Goal: Information Seeking & Learning: Learn about a topic

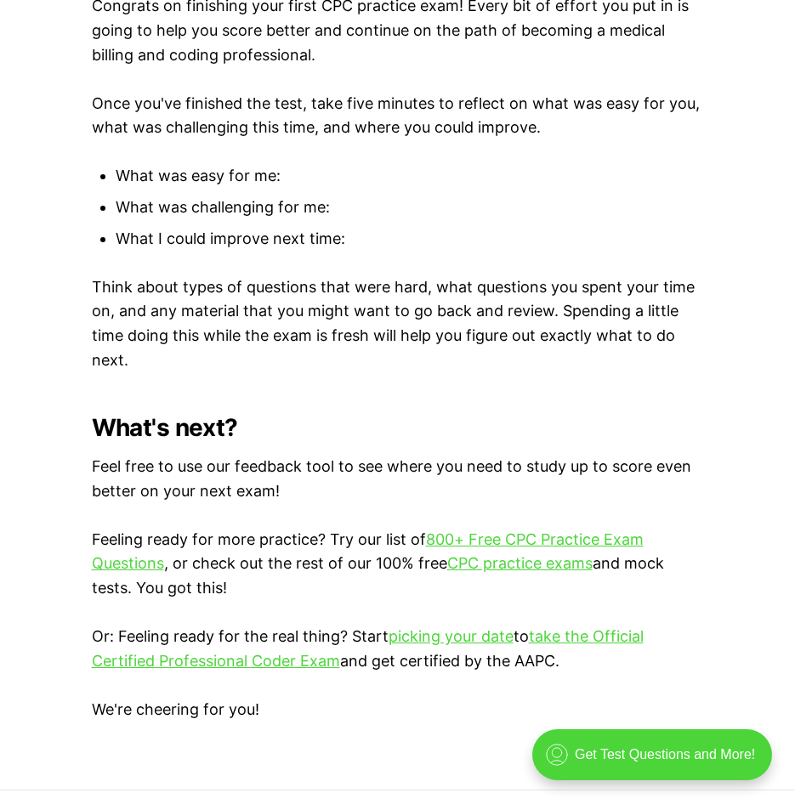
scroll to position [4676, 0]
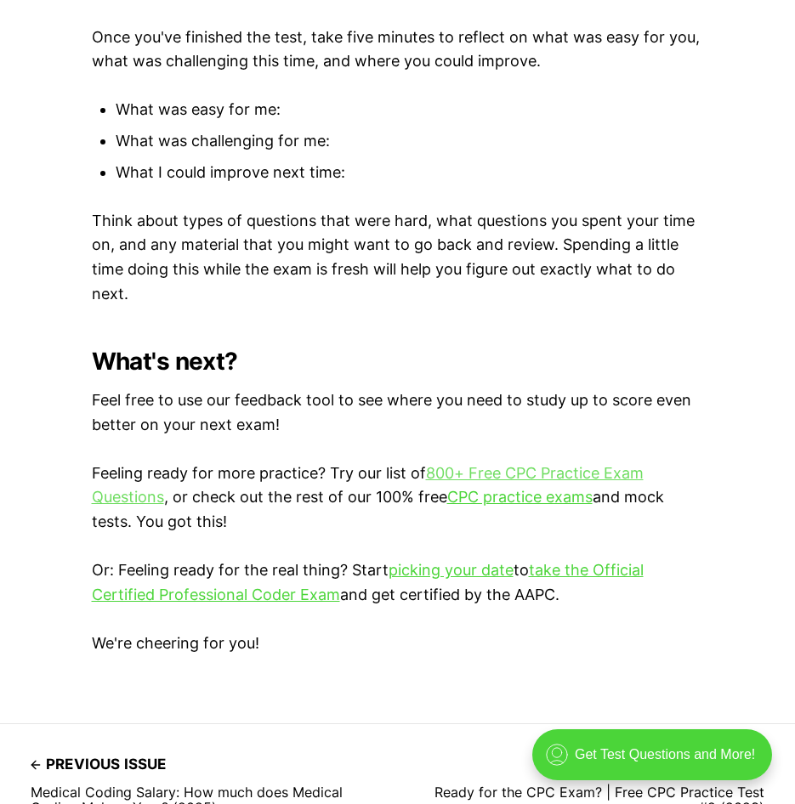
click at [511, 470] on link "800+ Free CPC Practice Exam Questions" at bounding box center [368, 485] width 552 height 43
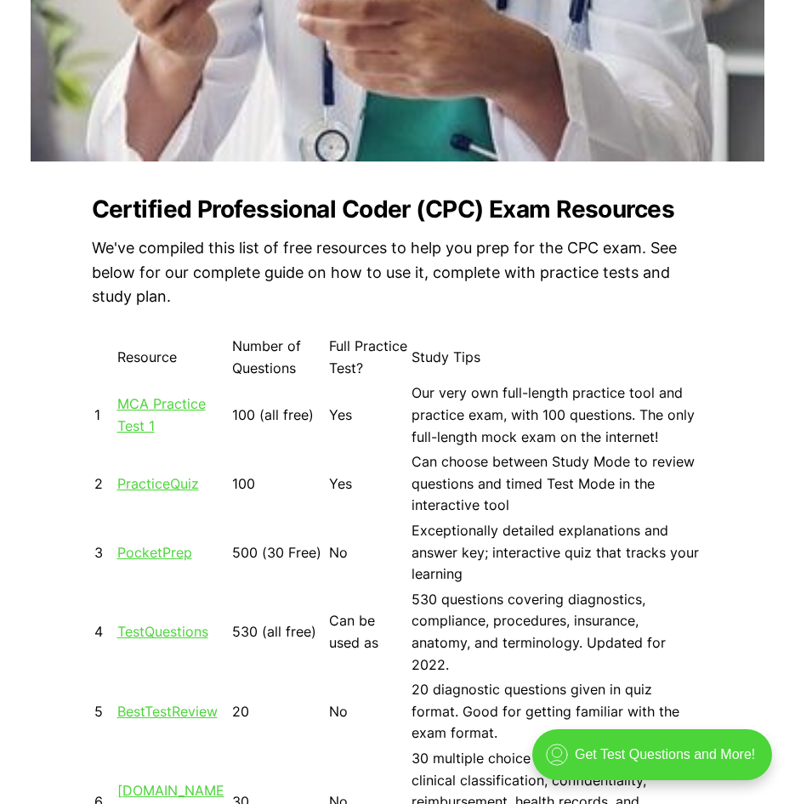
scroll to position [1105, 0]
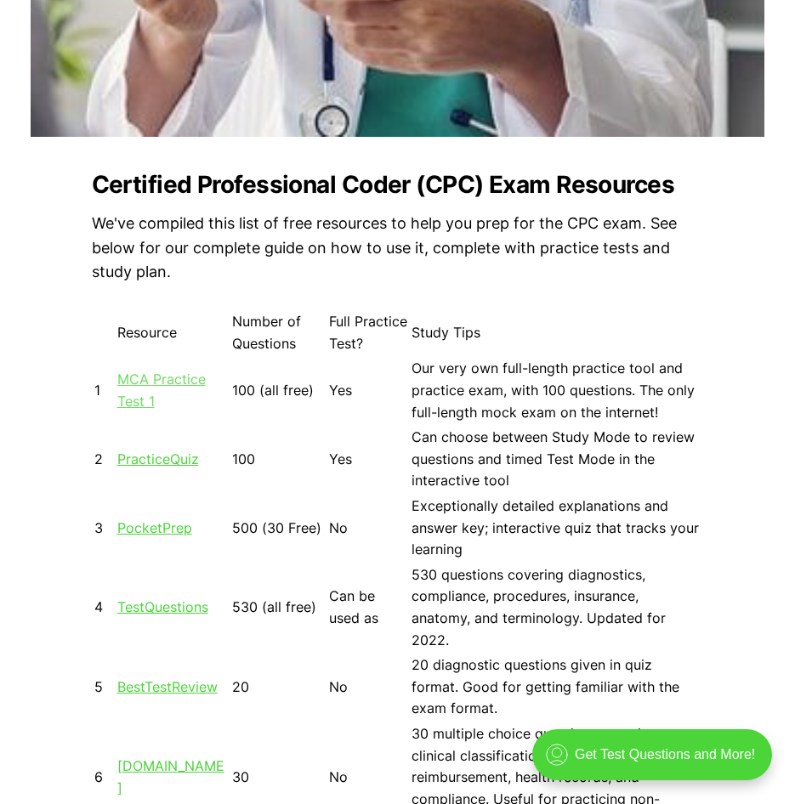
click at [155, 382] on link "MCA Practice Test 1" at bounding box center [161, 390] width 88 height 39
click at [145, 382] on link "MCA Practice Test 1" at bounding box center [161, 390] width 88 height 39
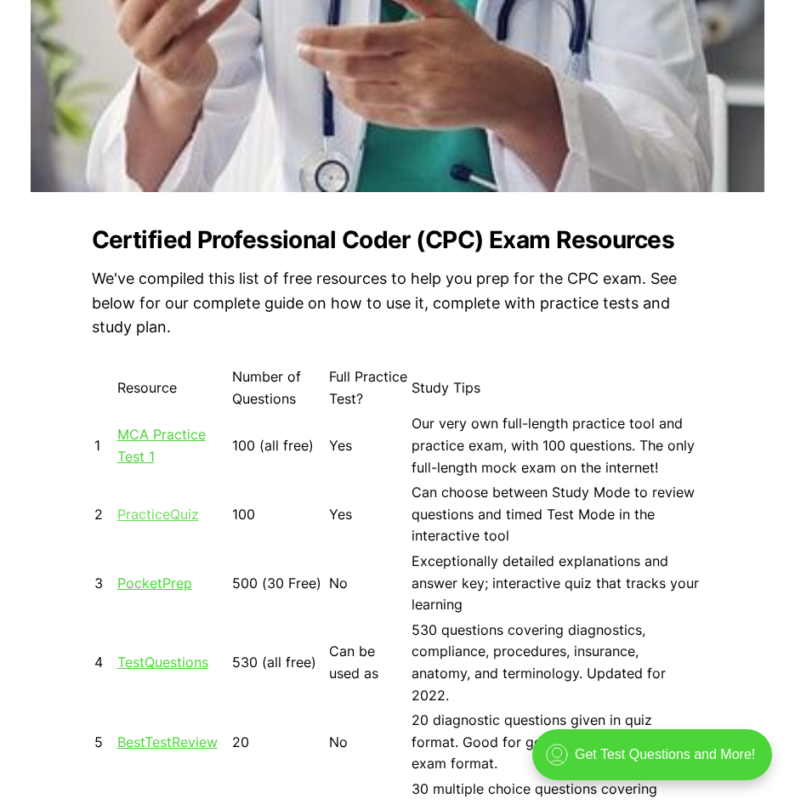
scroll to position [1020, 0]
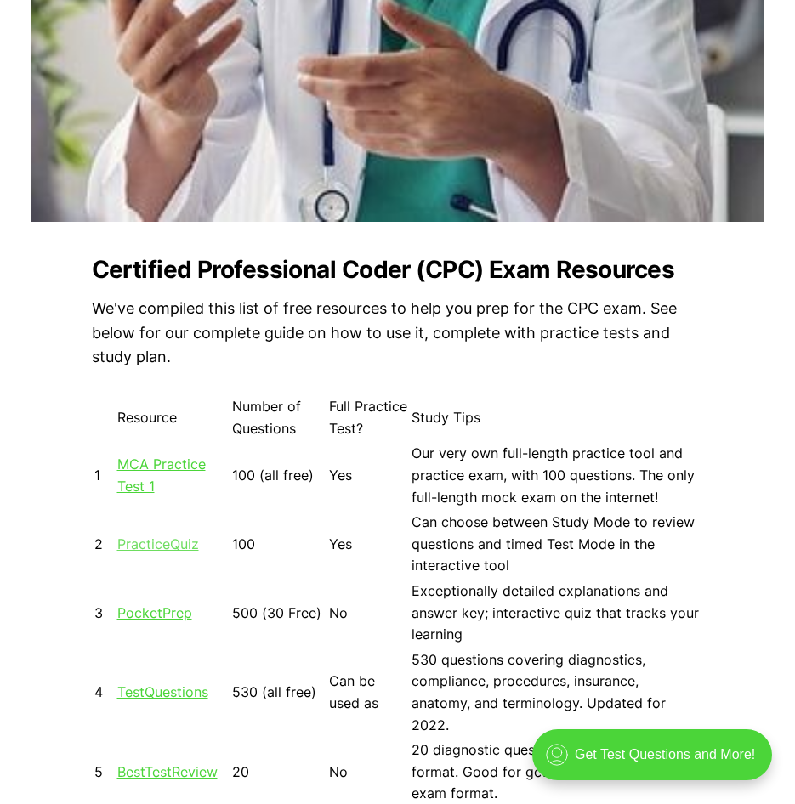
click at [138, 548] on link "PracticeQuiz" at bounding box center [158, 544] width 82 height 17
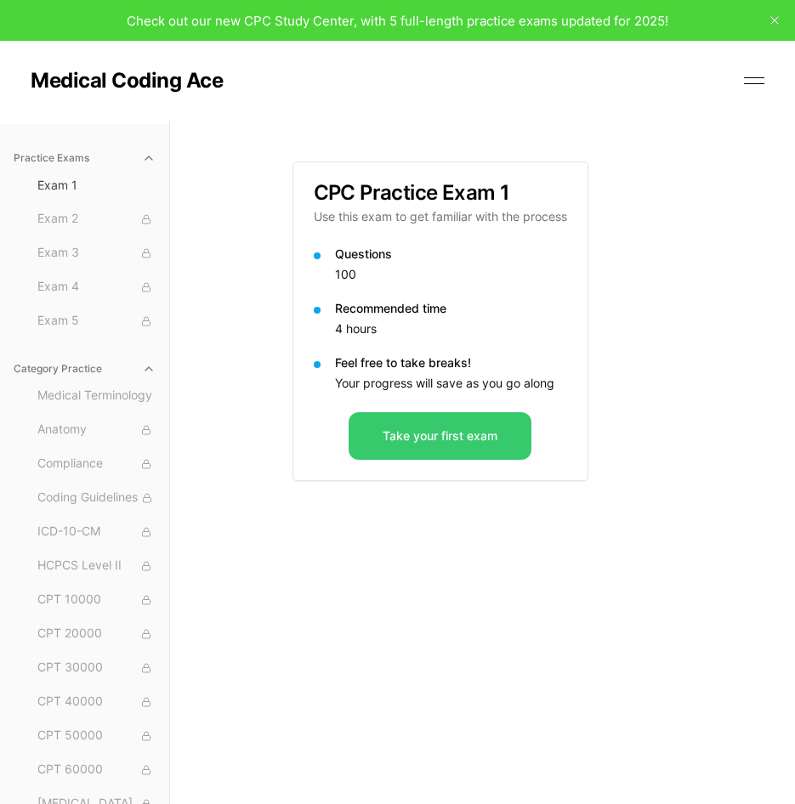
click at [442, 439] on button "Take your first exam" at bounding box center [440, 436] width 183 height 48
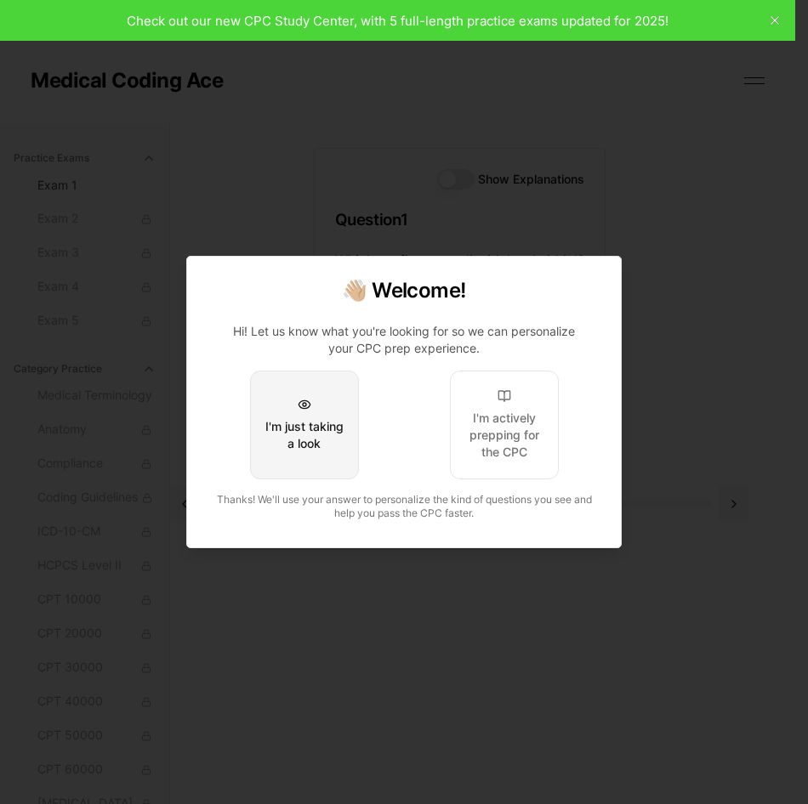
click at [297, 417] on button "I'm just taking a look" at bounding box center [304, 425] width 109 height 109
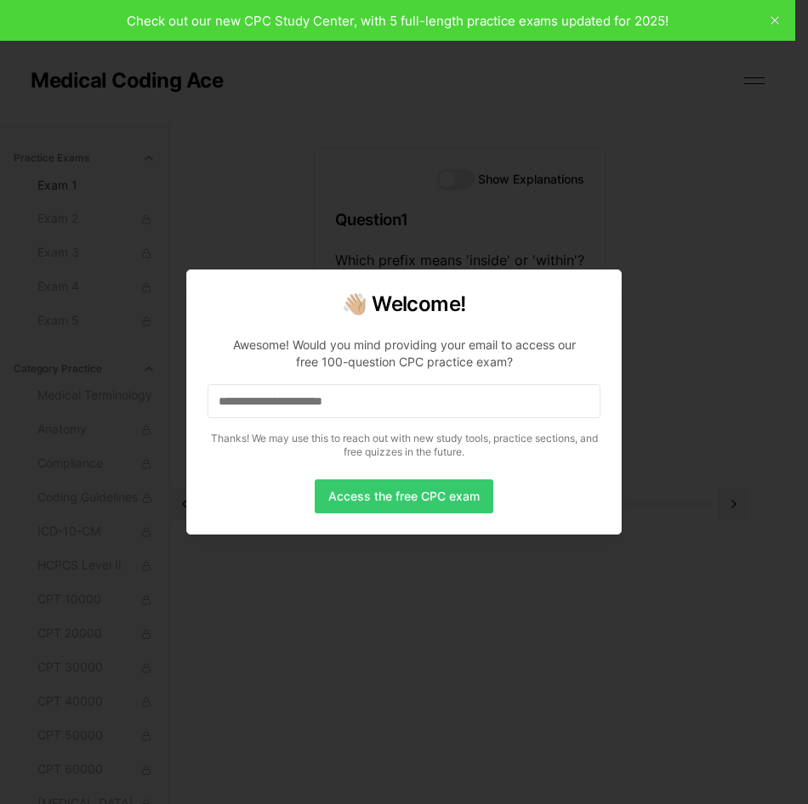
click at [379, 495] on button "Access the free CPC exam" at bounding box center [404, 497] width 179 height 34
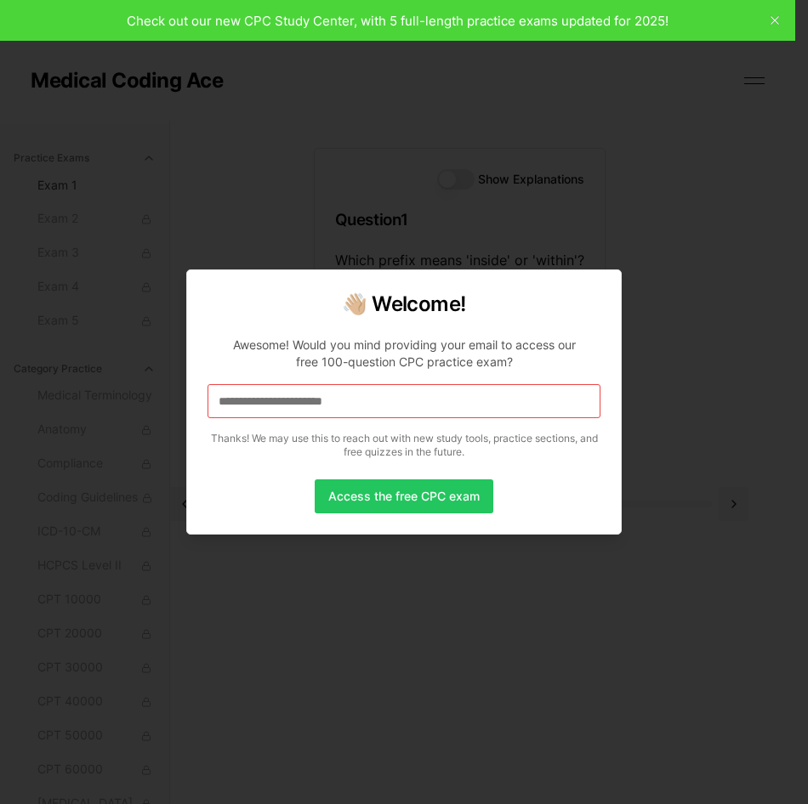
click at [400, 409] on input at bounding box center [403, 401] width 393 height 34
click at [411, 410] on input "**********" at bounding box center [403, 401] width 393 height 34
drag, startPoint x: 411, startPoint y: 410, endPoint x: 178, endPoint y: 392, distance: 234.5
click at [179, 392] on body "Check out our new CPC Study Center, with 5 full-length practice exams updated f…" at bounding box center [397, 462] width 795 height 925
click at [296, 399] on input at bounding box center [403, 401] width 393 height 34
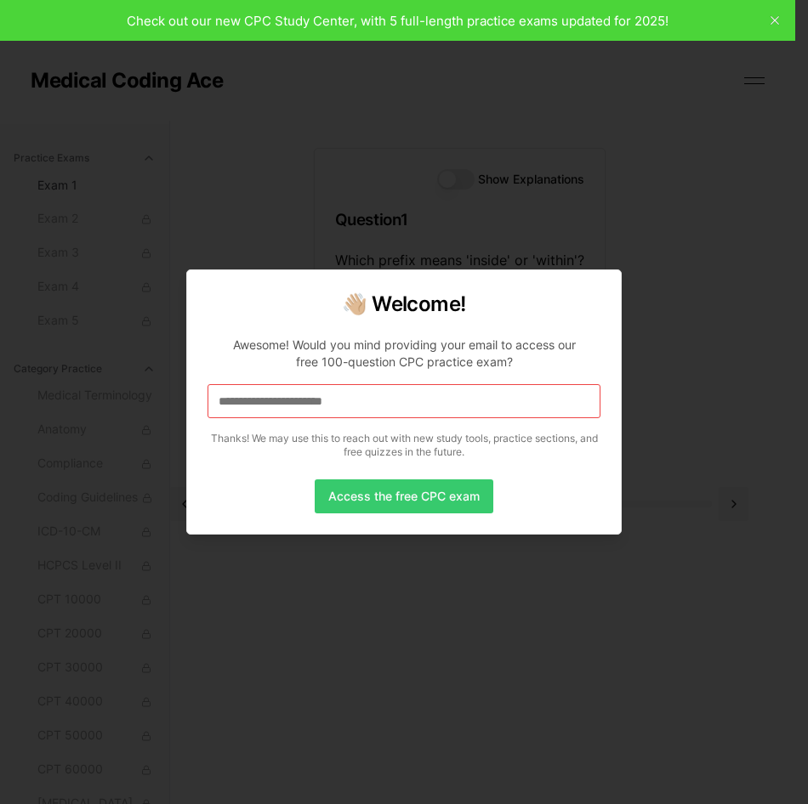
click at [346, 491] on button "Access the free CPC exam" at bounding box center [404, 497] width 179 height 34
click at [427, 502] on button "Access the free CPC exam" at bounding box center [404, 497] width 179 height 34
click at [769, 20] on div at bounding box center [404, 402] width 808 height 804
click at [377, 497] on button "Access the free CPC exam" at bounding box center [404, 497] width 179 height 34
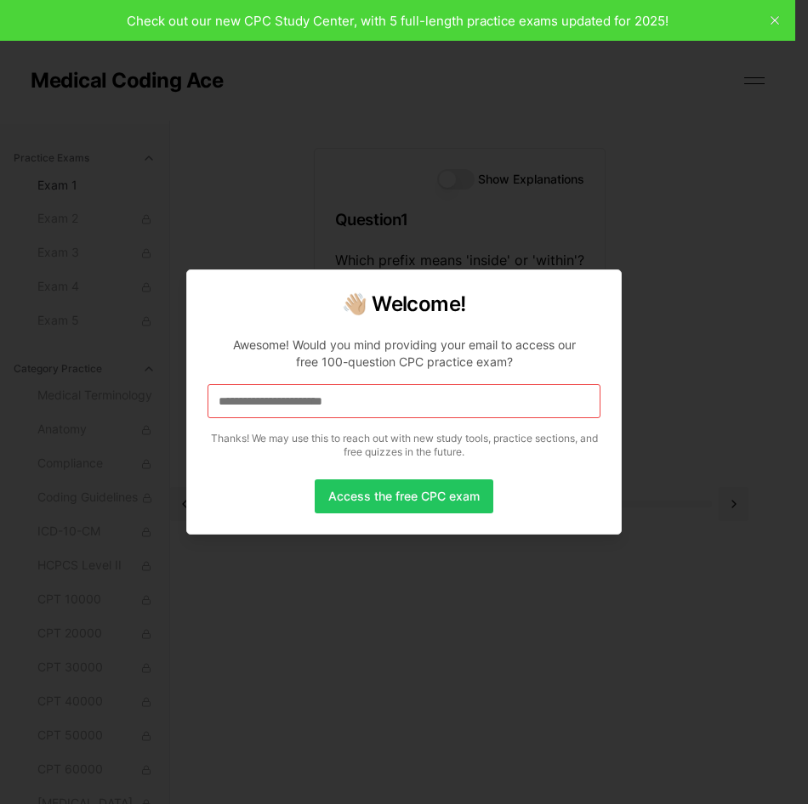
click at [775, 20] on div at bounding box center [404, 402] width 808 height 804
click at [770, 17] on div at bounding box center [404, 402] width 808 height 804
click at [770, 20] on div at bounding box center [404, 402] width 808 height 804
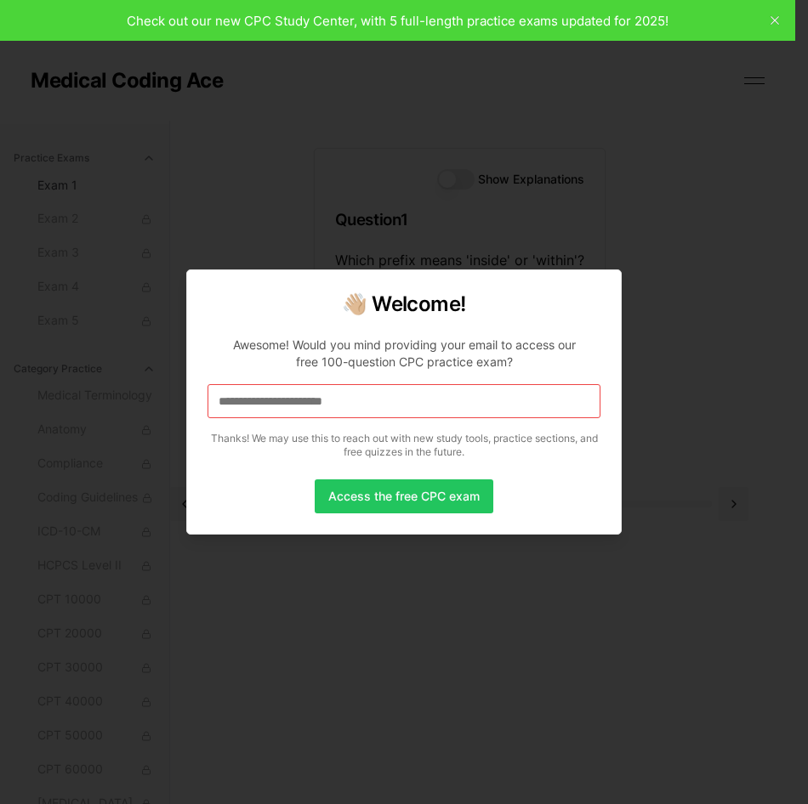
click at [770, 20] on div at bounding box center [404, 402] width 808 height 804
click at [771, 21] on div at bounding box center [404, 402] width 808 height 804
click at [409, 492] on button "Access the free CPC exam" at bounding box center [404, 497] width 179 height 34
click at [393, 401] on input "**********" at bounding box center [403, 401] width 393 height 34
click at [388, 490] on button "Access the free CPC exam" at bounding box center [404, 497] width 179 height 34
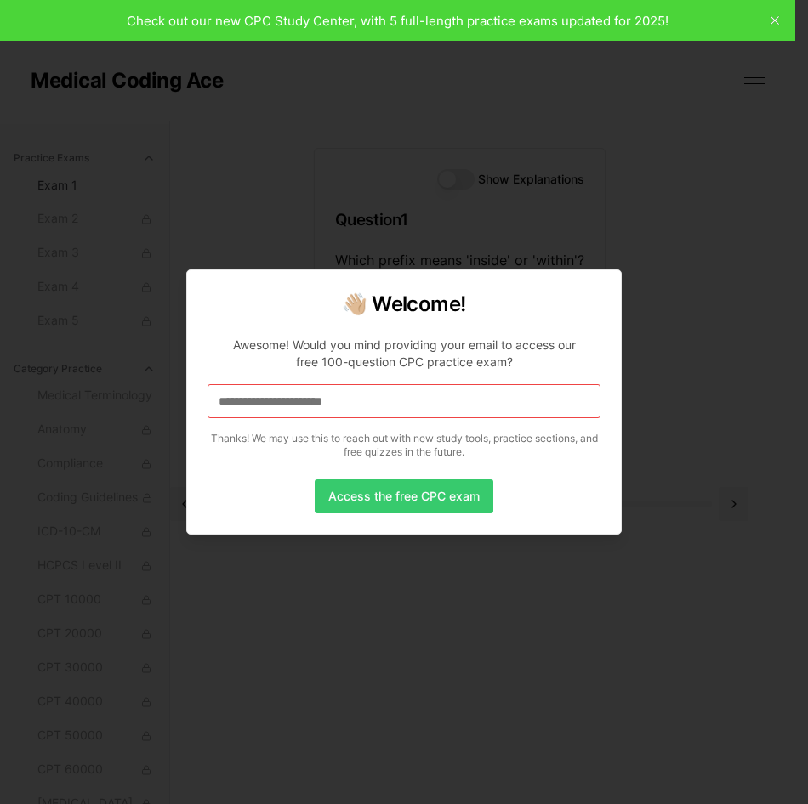
click at [391, 492] on button "Access the free CPC exam" at bounding box center [404, 497] width 179 height 34
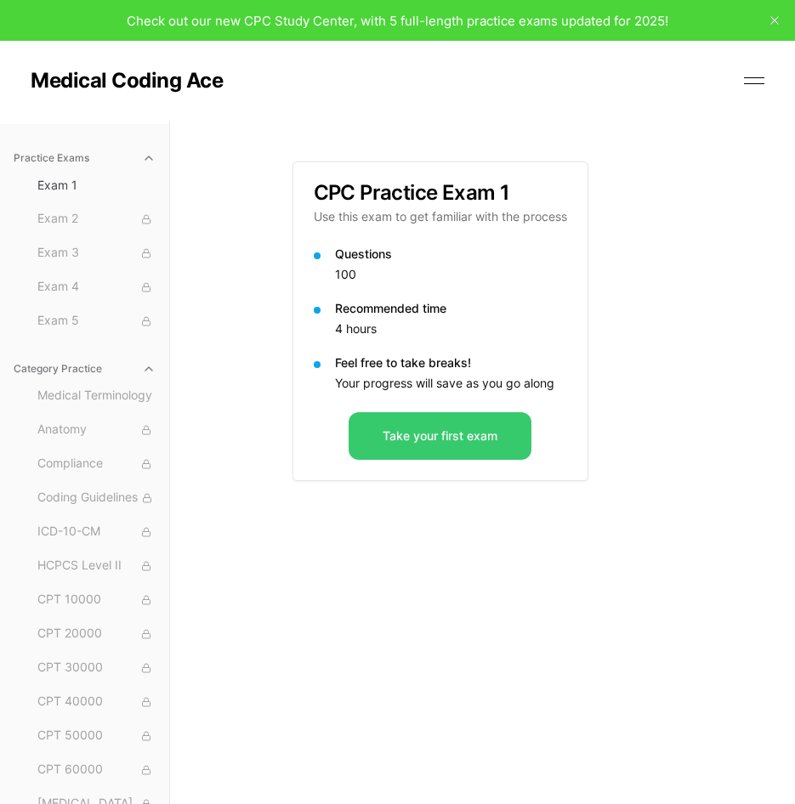
click at [463, 432] on button "Take your first exam" at bounding box center [440, 436] width 183 height 48
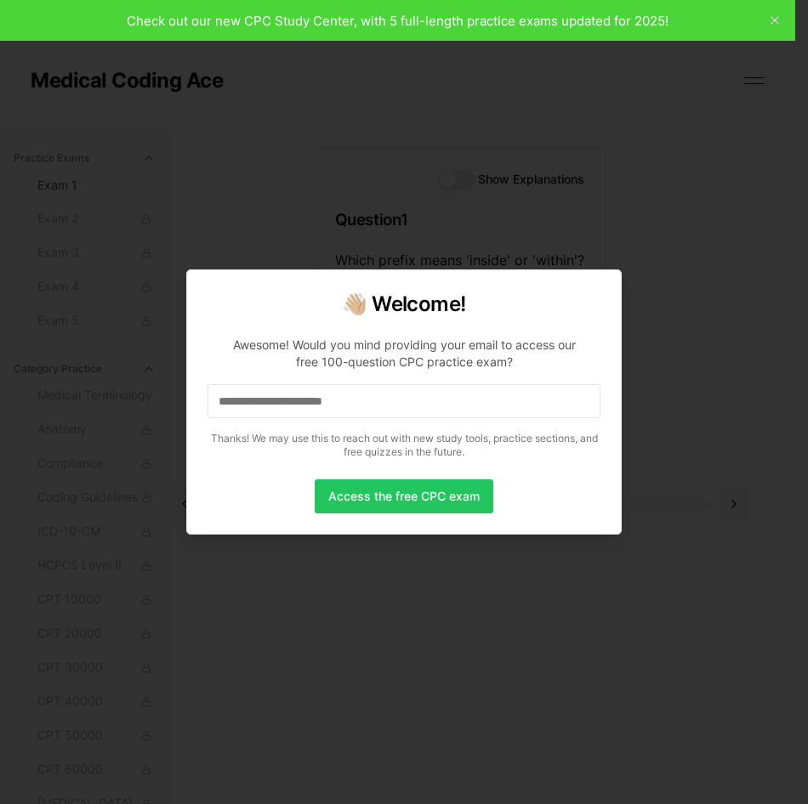
click at [396, 400] on input at bounding box center [403, 401] width 393 height 34
click at [393, 486] on button "Access the free CPC exam" at bounding box center [404, 497] width 179 height 34
click at [375, 416] on input "**********" at bounding box center [403, 401] width 393 height 34
